Goal: Complete application form

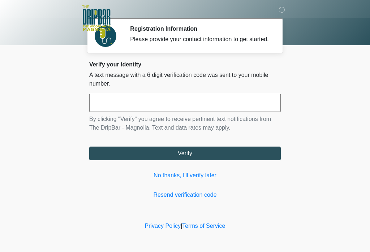
click at [211, 107] on input "text" at bounding box center [185, 103] width 192 height 18
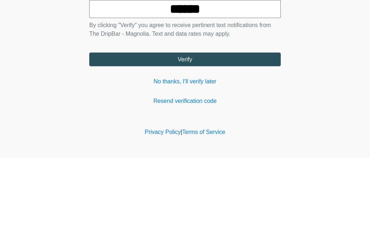
type input "******"
click at [204, 147] on button "Verify" at bounding box center [185, 154] width 192 height 14
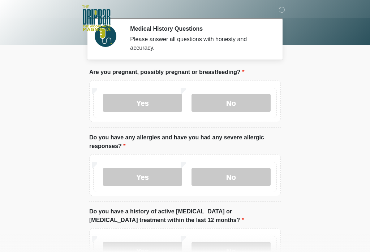
click at [236, 106] on label "No" at bounding box center [231, 103] width 79 height 18
click at [153, 178] on label "Yes" at bounding box center [142, 177] width 79 height 18
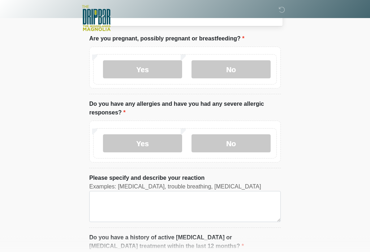
scroll to position [38, 0]
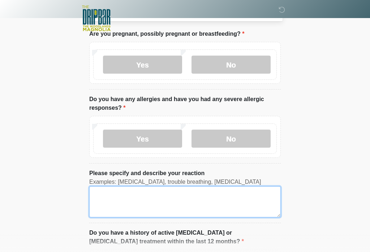
click at [178, 202] on textarea "Please specify and describe your reaction" at bounding box center [185, 202] width 192 height 31
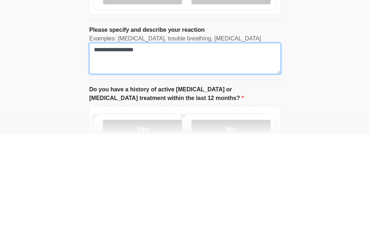
scroll to position [81, 0]
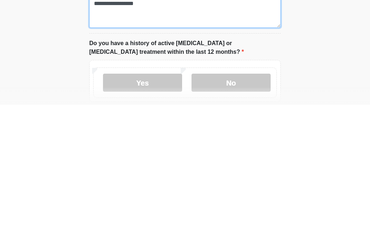
type textarea "**********"
click at [245, 221] on label "No" at bounding box center [231, 230] width 79 height 18
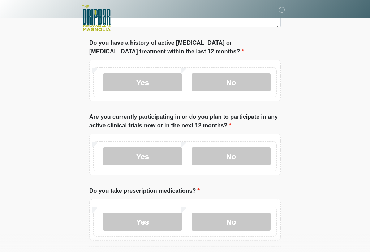
click at [233, 157] on label "No" at bounding box center [231, 157] width 79 height 18
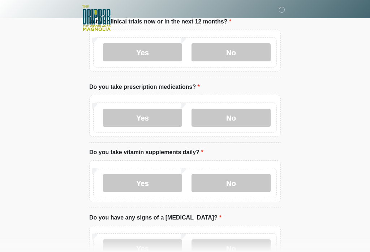
scroll to position [333, 0]
click at [240, 111] on label "No" at bounding box center [231, 118] width 79 height 18
click at [154, 180] on label "Yes" at bounding box center [142, 183] width 79 height 18
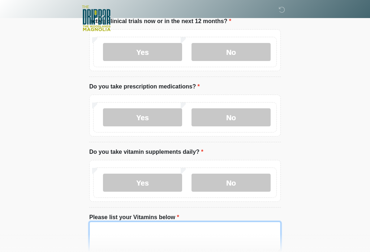
click at [182, 233] on textarea "Please list your Vitamins below" at bounding box center [185, 237] width 192 height 31
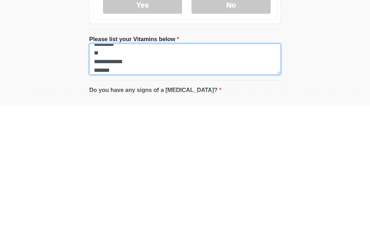
scroll to position [24, 0]
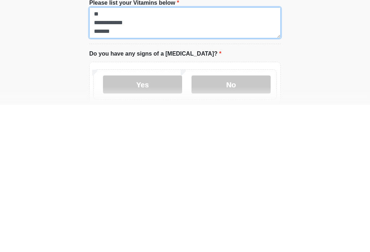
type textarea "**********"
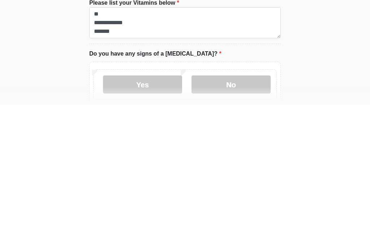
click at [242, 223] on label "No" at bounding box center [231, 232] width 79 height 18
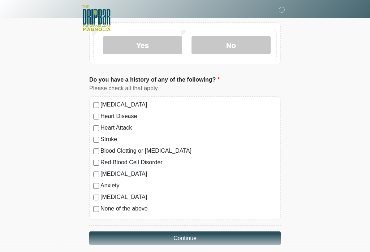
scroll to position [597, 0]
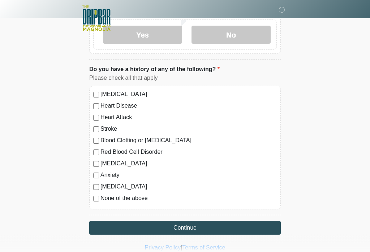
click at [200, 226] on button "Continue" at bounding box center [185, 229] width 192 height 14
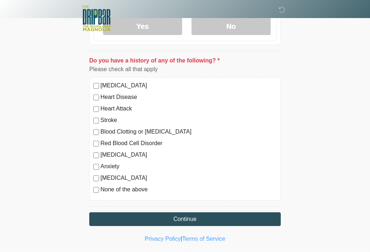
click at [206, 222] on button "Continue" at bounding box center [185, 220] width 192 height 14
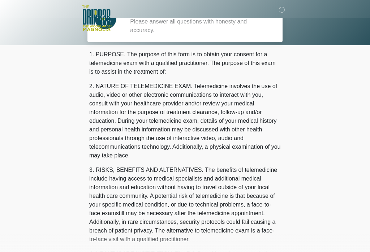
scroll to position [0, 0]
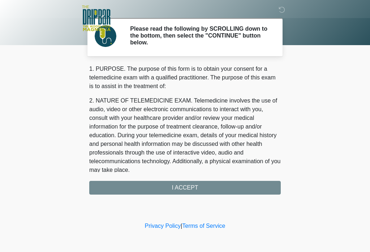
click at [189, 193] on div "1. PURPOSE. The purpose of this form is to obtain your consent for a telemedici…" at bounding box center [185, 130] width 192 height 130
click at [191, 187] on div "1. PURPOSE. The purpose of this form is to obtain your consent for a telemedici…" at bounding box center [185, 130] width 192 height 130
click at [182, 188] on div "1. PURPOSE. The purpose of this form is to obtain your consent for a telemedici…" at bounding box center [185, 130] width 192 height 130
click at [189, 187] on div "1. PURPOSE. The purpose of this form is to obtain your consent for a telemedici…" at bounding box center [185, 130] width 192 height 130
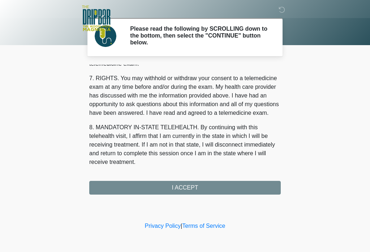
click at [192, 189] on div "1. PURPOSE. The purpose of this form is to obtain your consent for a telemedici…" at bounding box center [185, 130] width 192 height 130
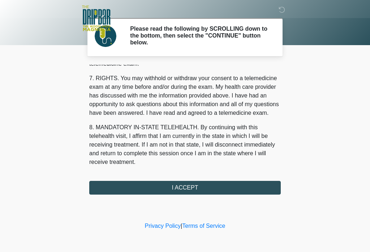
click at [195, 188] on button "I ACCEPT" at bounding box center [185, 188] width 192 height 14
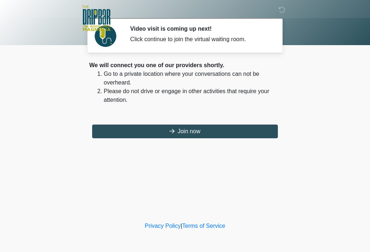
click at [186, 129] on button "Join now" at bounding box center [185, 132] width 186 height 14
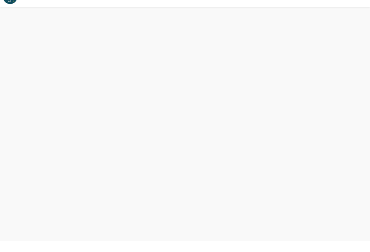
scroll to position [13, 0]
